Goal: Navigation & Orientation: Find specific page/section

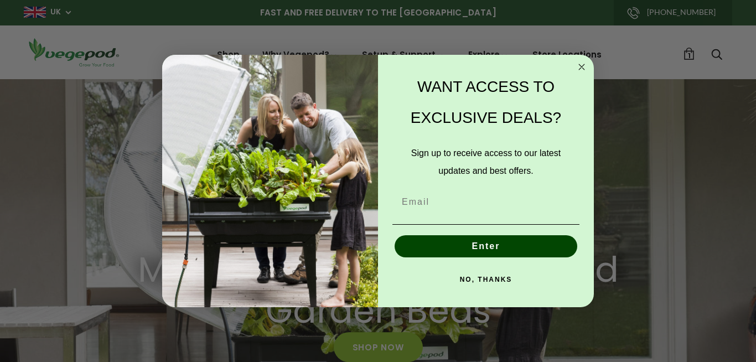
click at [585, 68] on circle "Close dialog" at bounding box center [581, 66] width 13 height 13
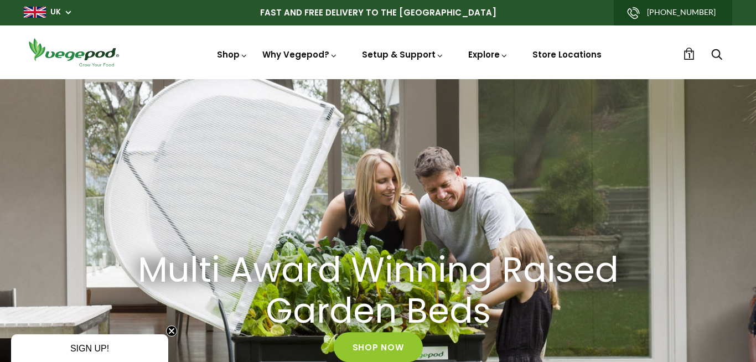
scroll to position [0, 360]
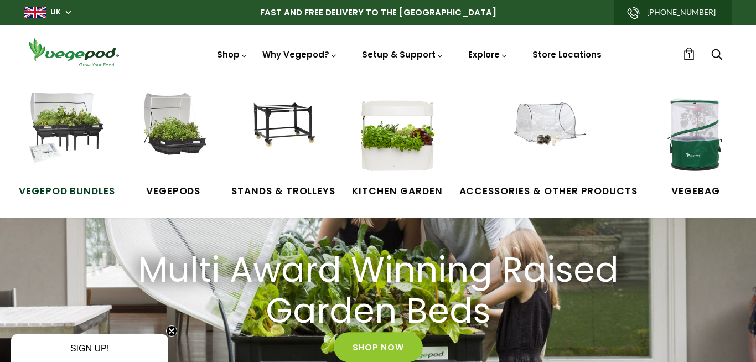
click at [85, 126] on img at bounding box center [66, 134] width 83 height 83
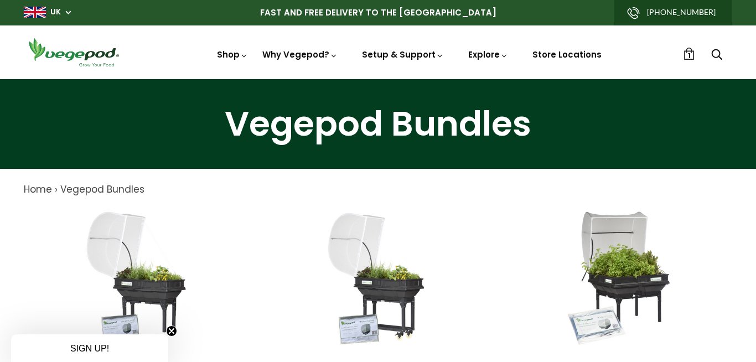
click at [66, 10] on span "UK" at bounding box center [47, 12] width 47 height 11
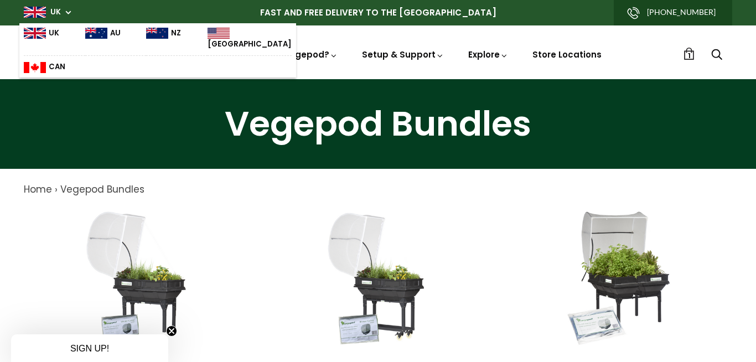
click at [155, 31] on link "NZ" at bounding box center [163, 39] width 35 height 22
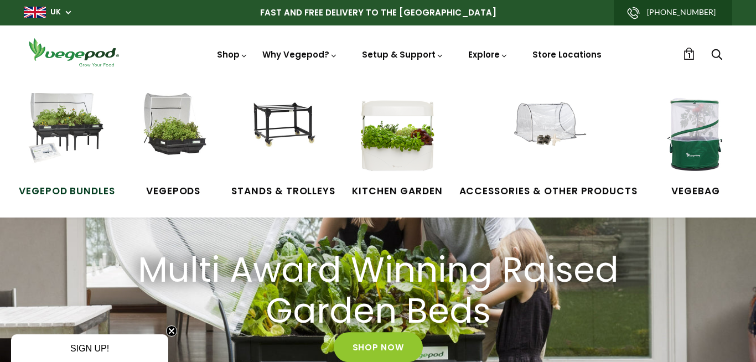
click at [73, 121] on img at bounding box center [66, 134] width 83 height 83
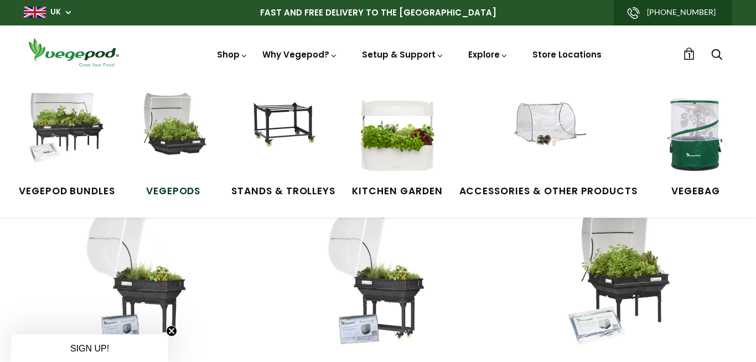
click at [188, 125] on img at bounding box center [173, 134] width 83 height 83
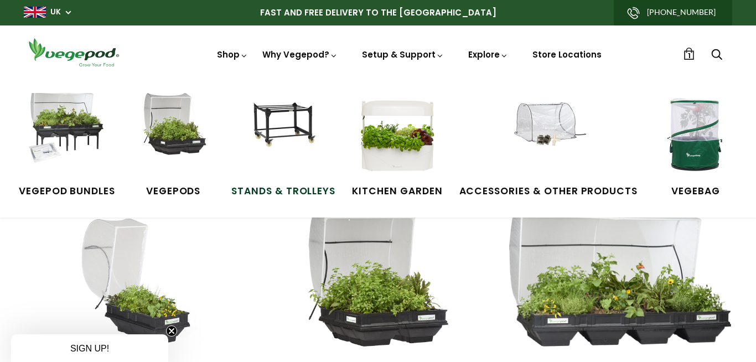
click at [289, 127] on img at bounding box center [283, 134] width 83 height 83
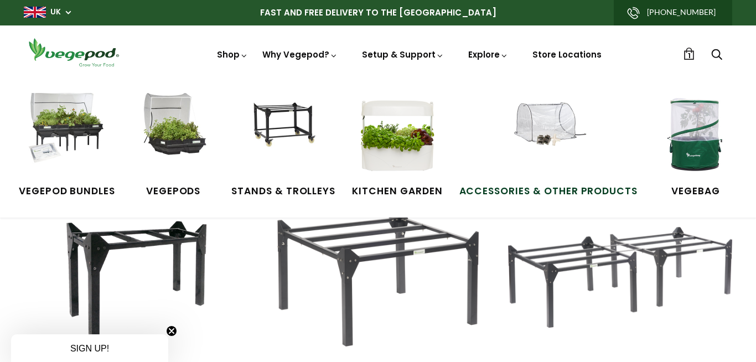
click at [539, 133] on img at bounding box center [548, 134] width 83 height 83
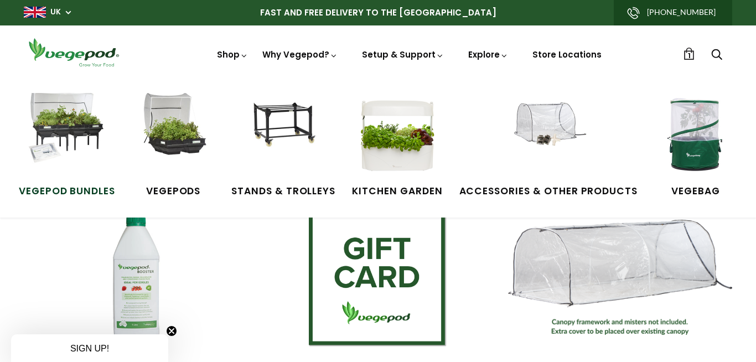
click at [95, 147] on img at bounding box center [66, 134] width 83 height 83
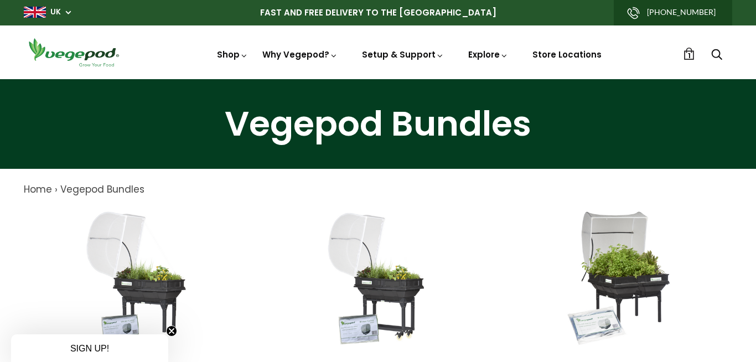
click at [64, 17] on span "UK" at bounding box center [47, 12] width 47 height 11
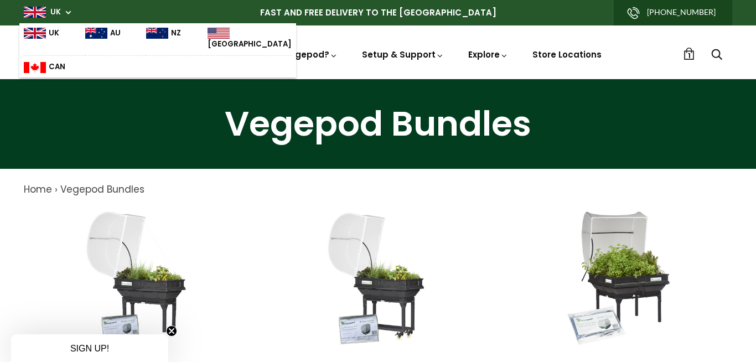
click at [159, 31] on link "NZ" at bounding box center [163, 39] width 35 height 22
